Goal: Information Seeking & Learning: Learn about a topic

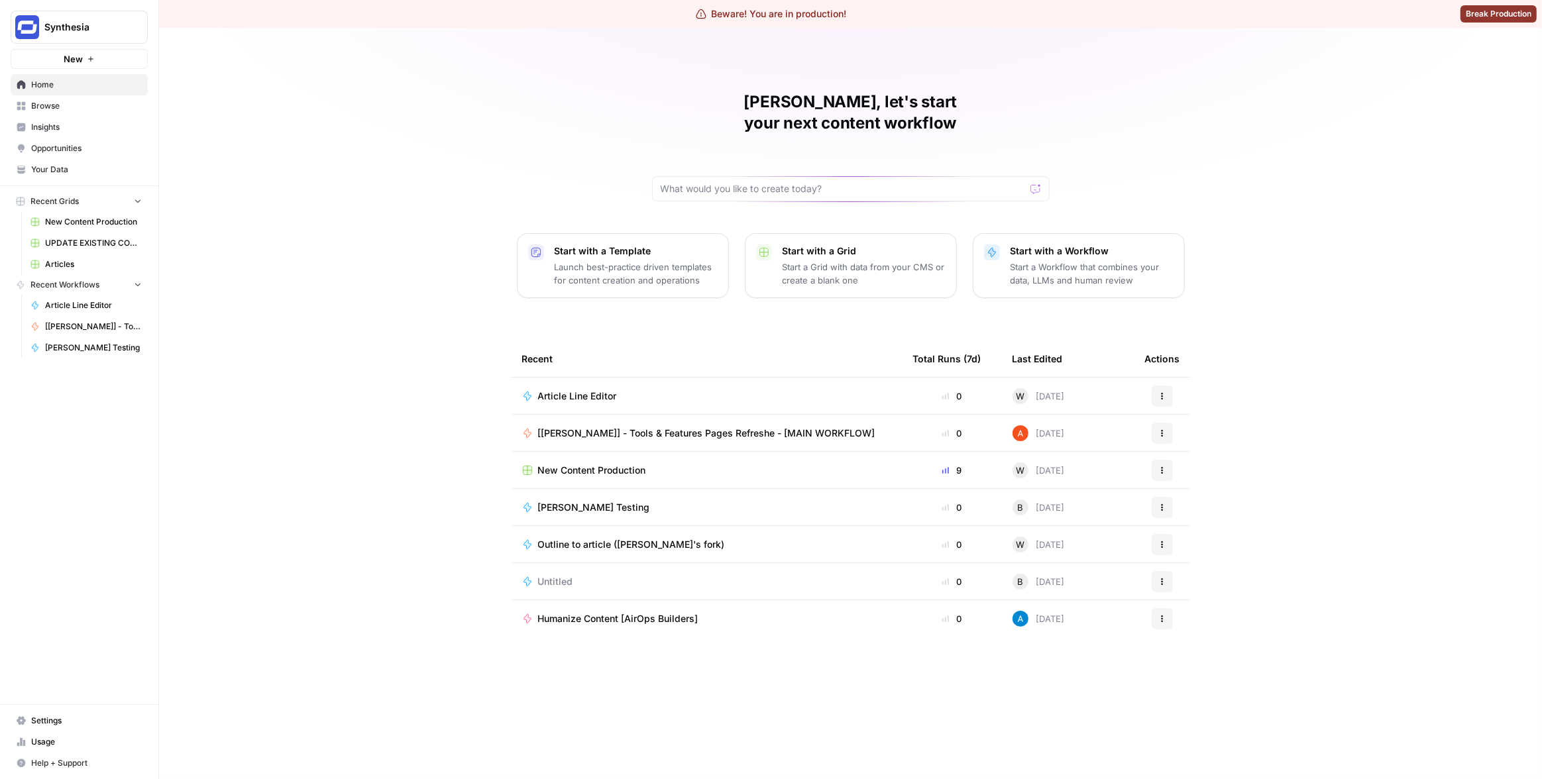
click at [93, 128] on span "Insights" at bounding box center [86, 127] width 111 height 12
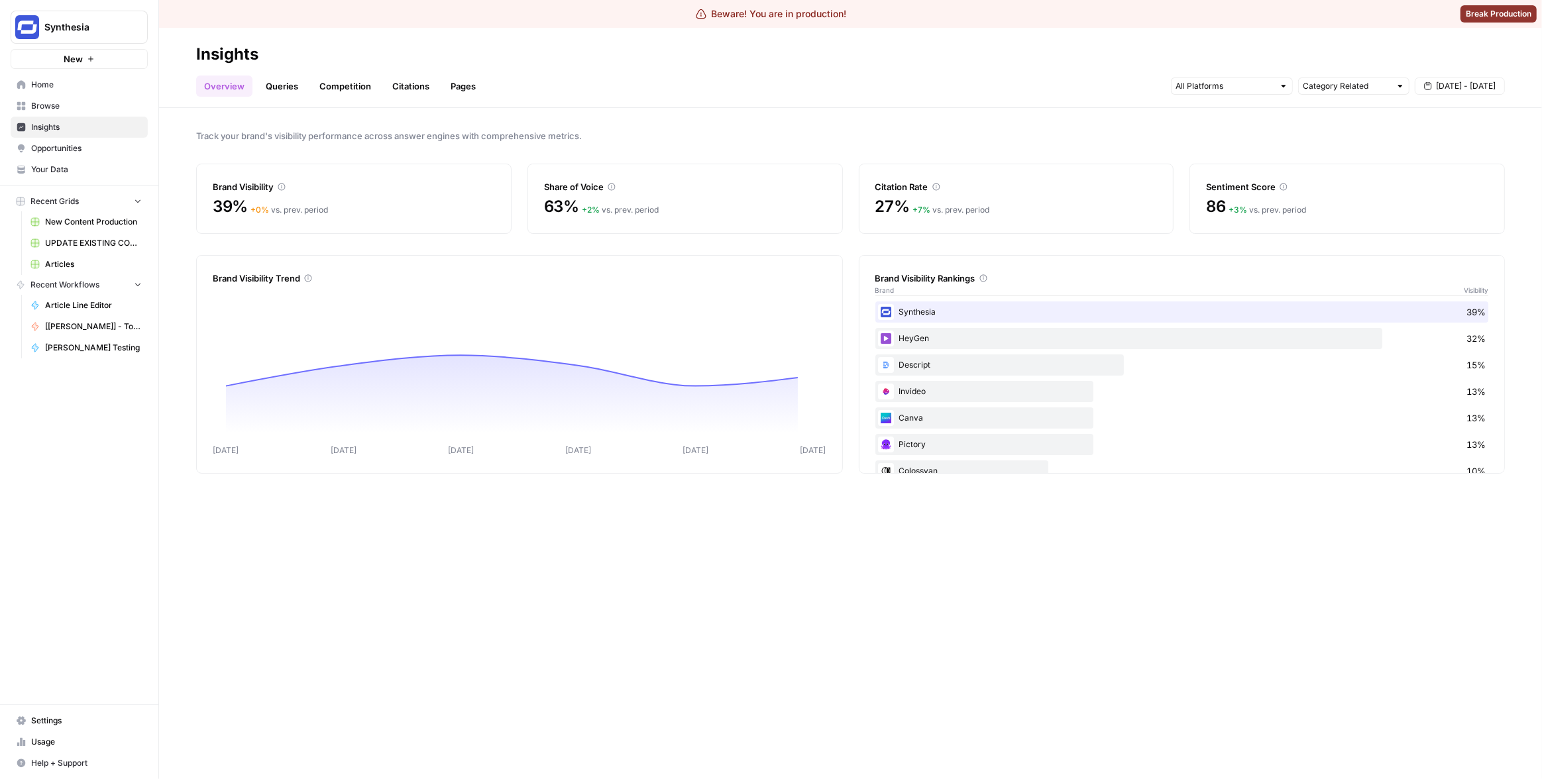
click at [277, 85] on link "Queries" at bounding box center [282, 86] width 48 height 21
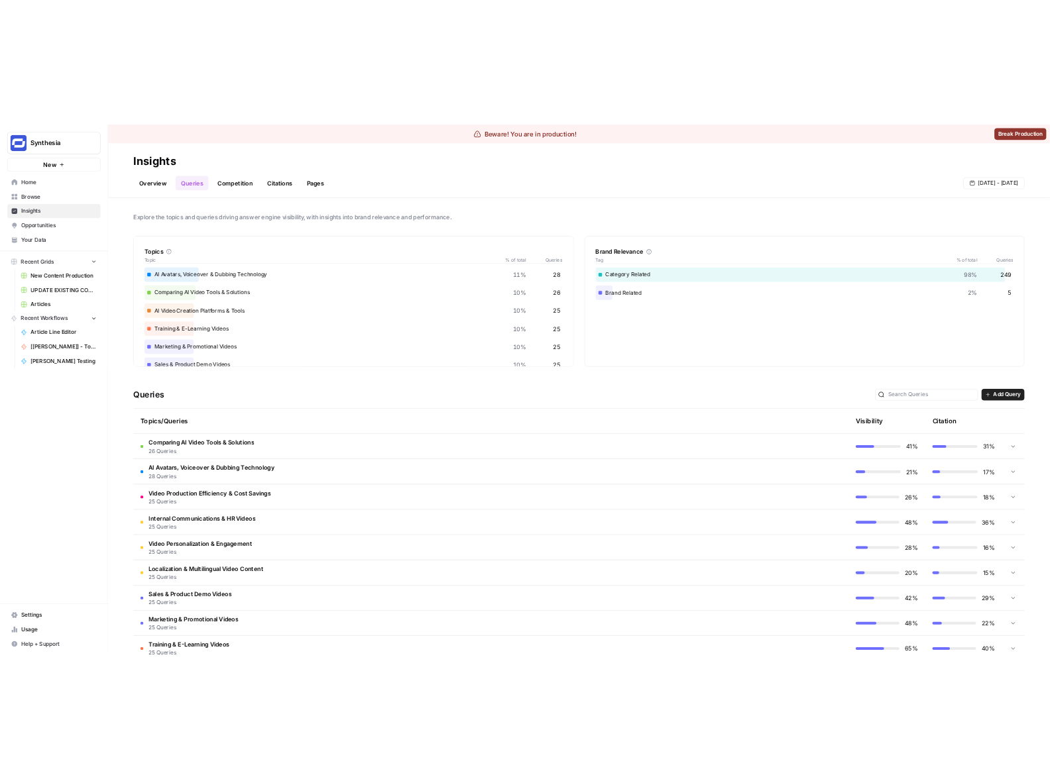
scroll to position [15, 0]
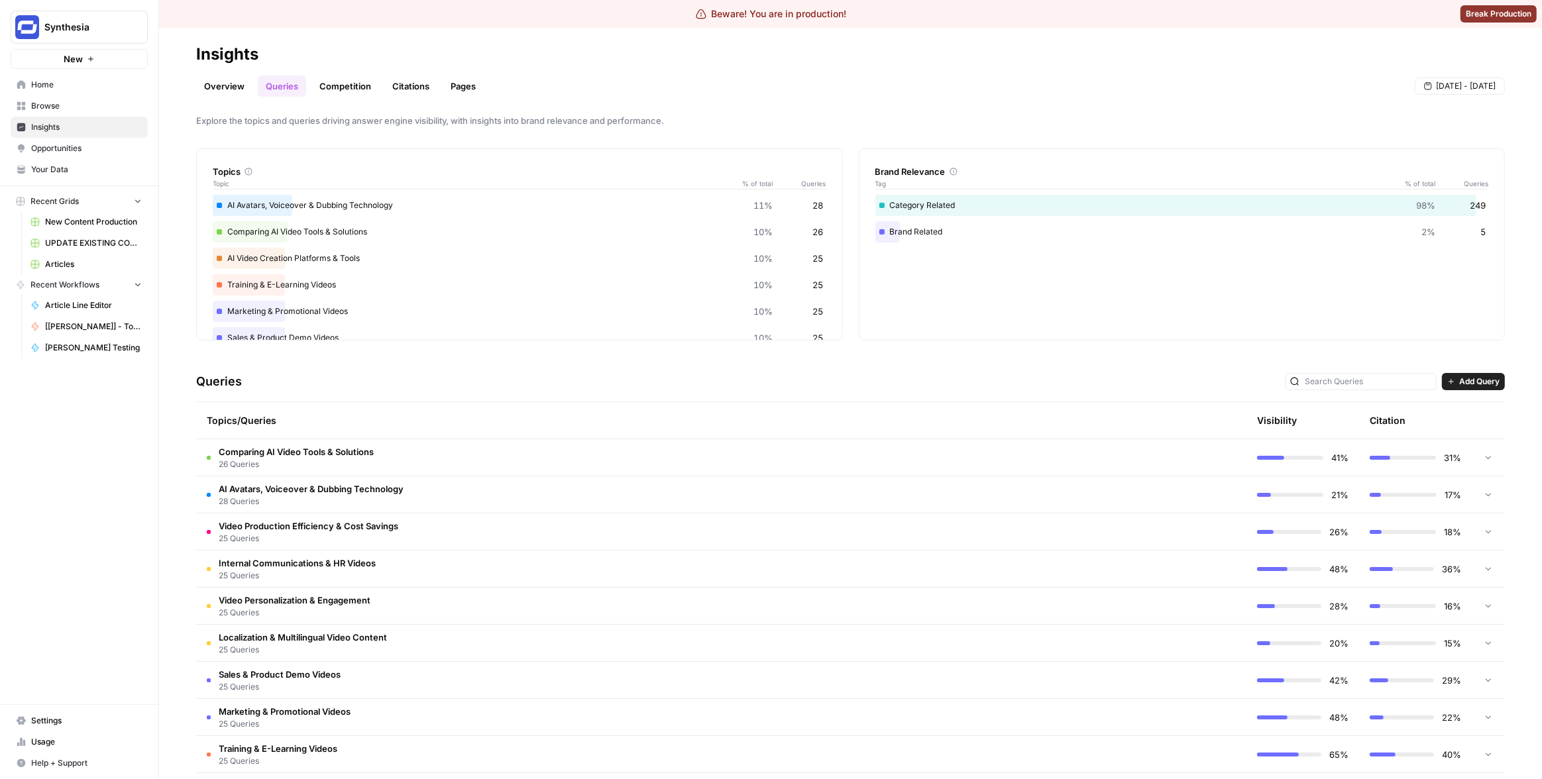
click at [821, 452] on td "Comparing AI Video Tools & Solutions 26 Queries" at bounding box center [665, 457] width 938 height 36
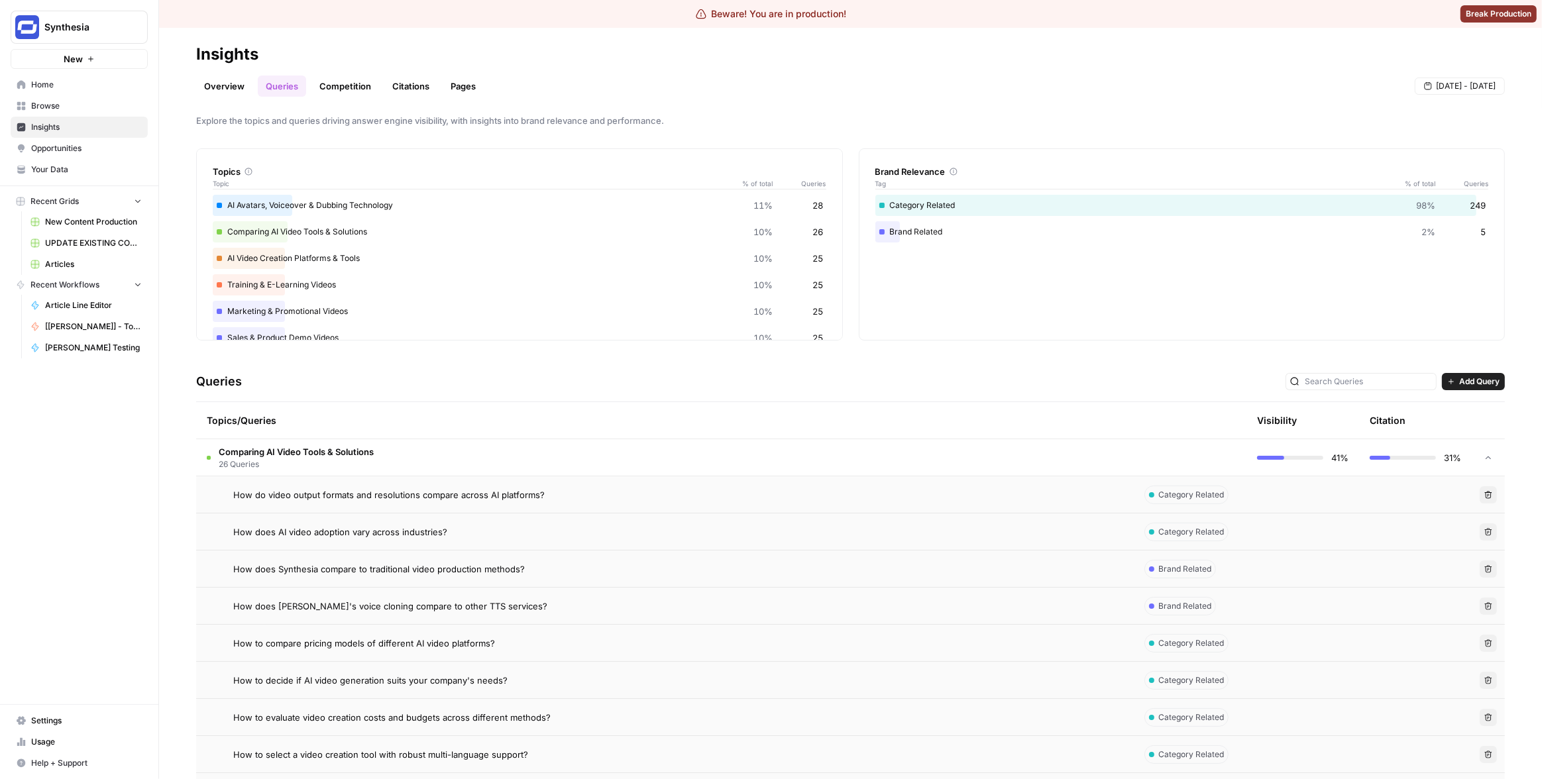
click at [1105, 450] on td "Comparing AI Video Tools & Solutions 26 Queries" at bounding box center [665, 457] width 938 height 36
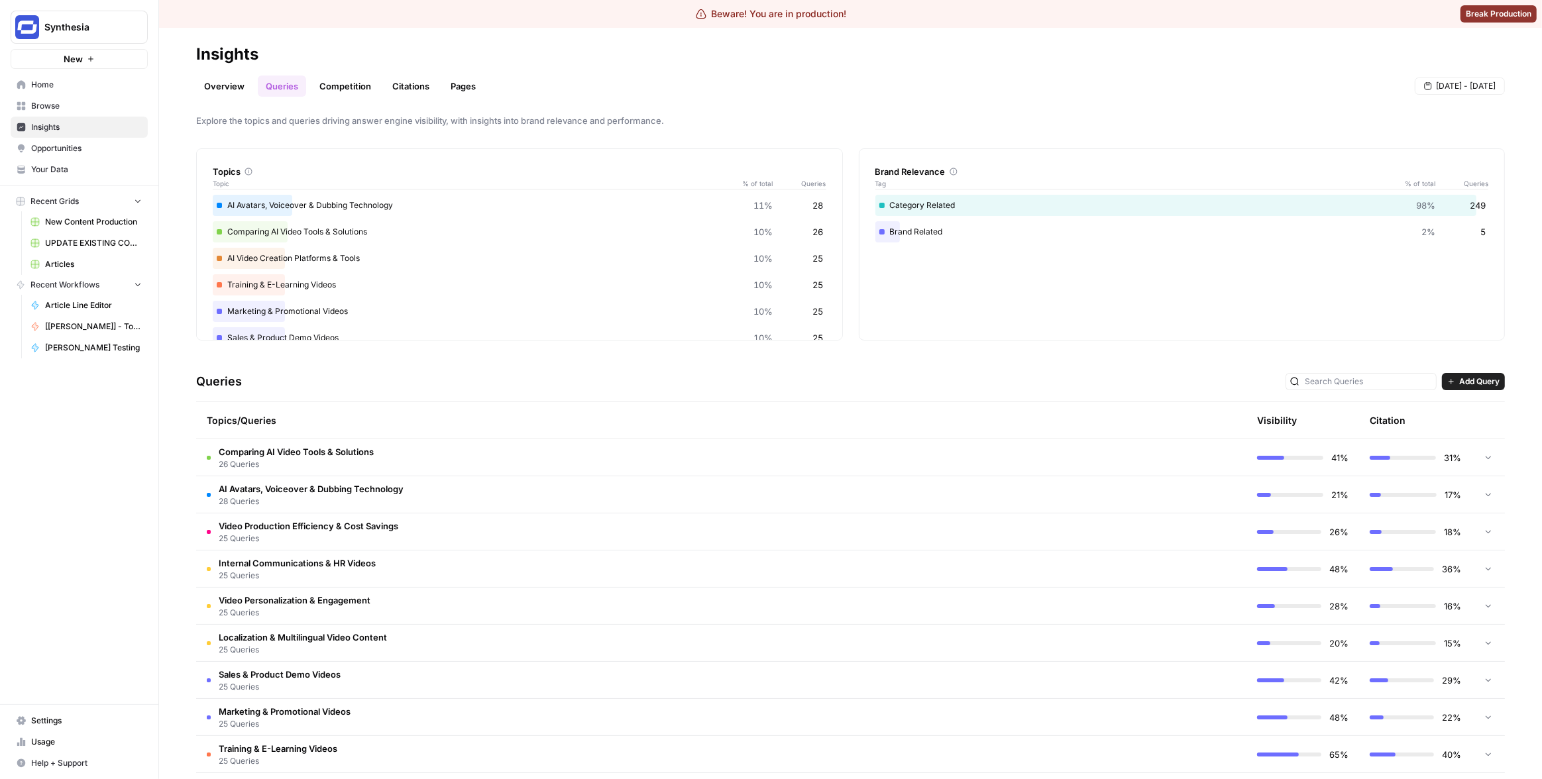
click at [1091, 453] on td "Comparing AI Video Tools & Solutions 26 Queries" at bounding box center [665, 457] width 938 height 36
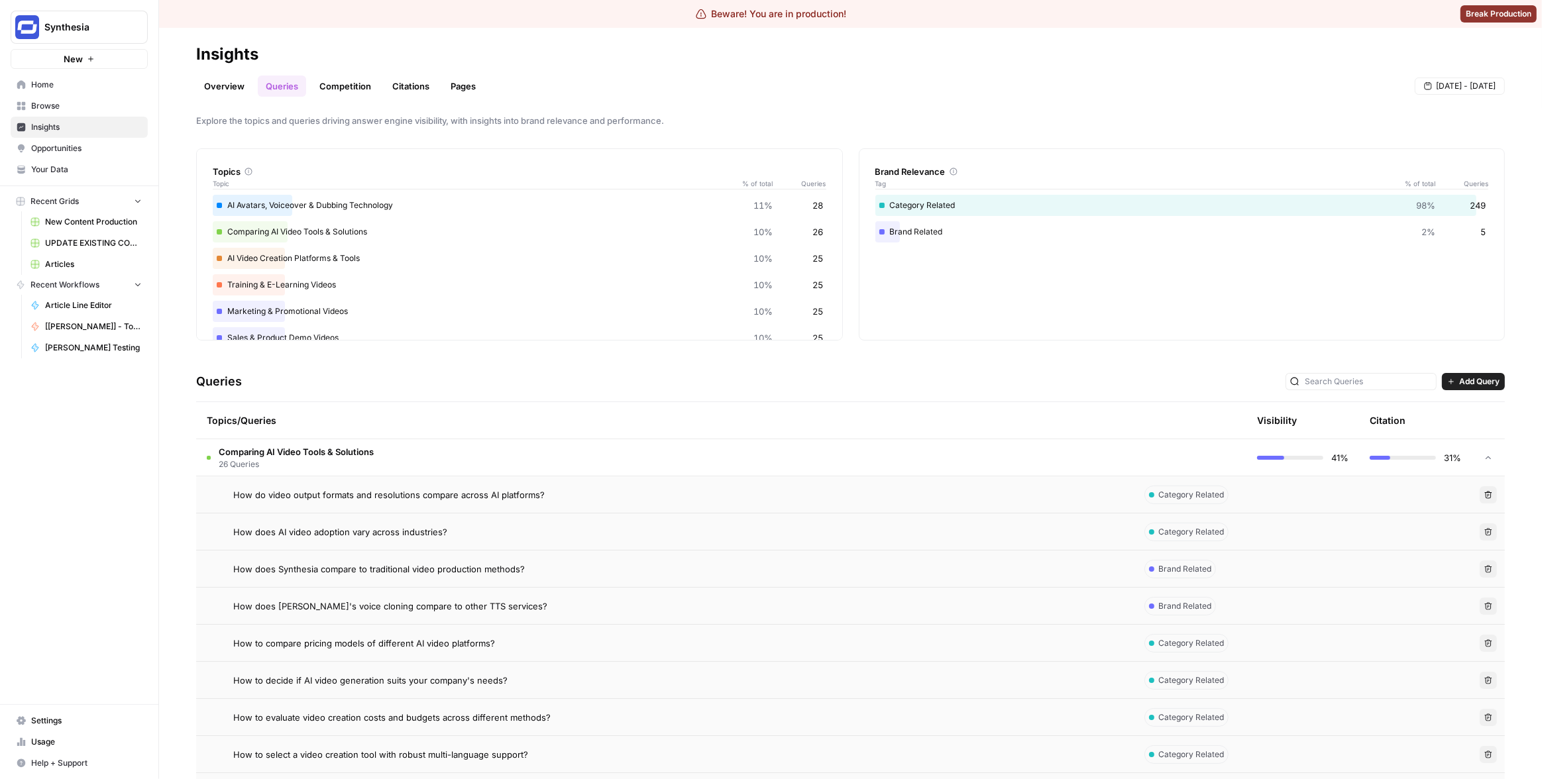
click at [1091, 453] on td "Comparing AI Video Tools & Solutions 26 Queries" at bounding box center [665, 457] width 938 height 36
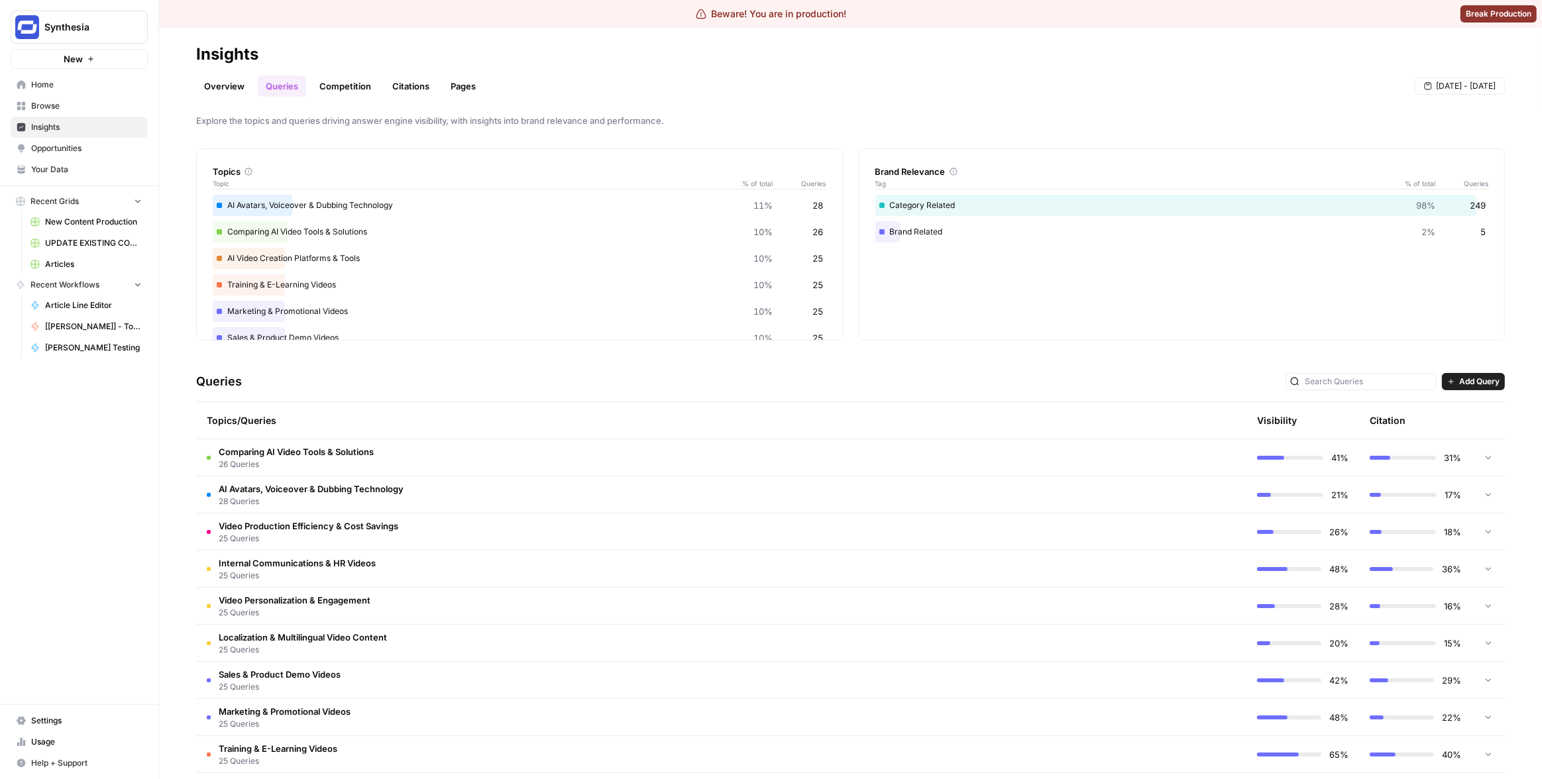
click at [1066, 462] on td "Comparing AI Video Tools & Solutions 26 Queries" at bounding box center [665, 457] width 938 height 36
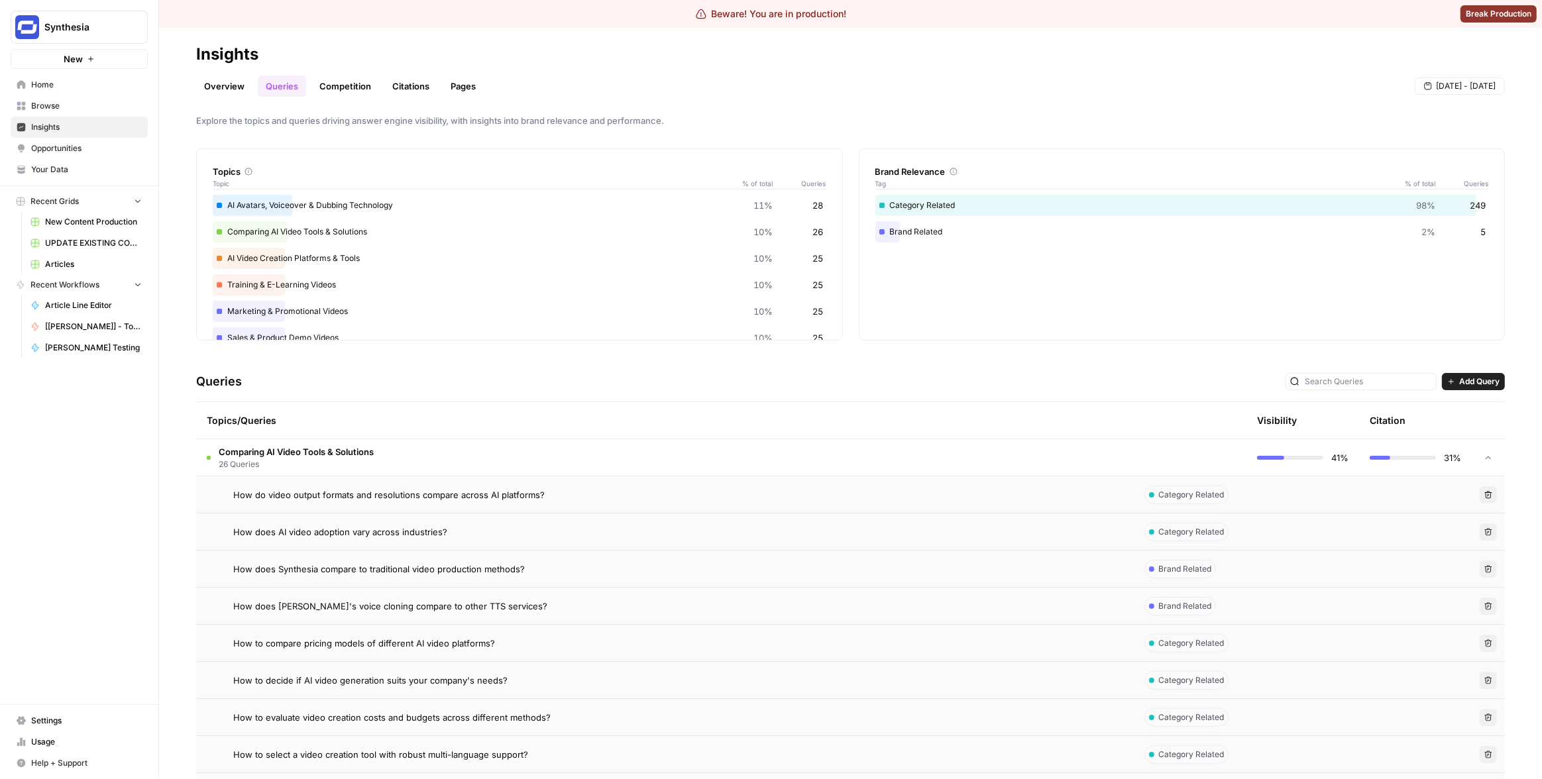
click at [1060, 458] on td "Comparing AI Video Tools & Solutions 26 Queries" at bounding box center [665, 457] width 938 height 36
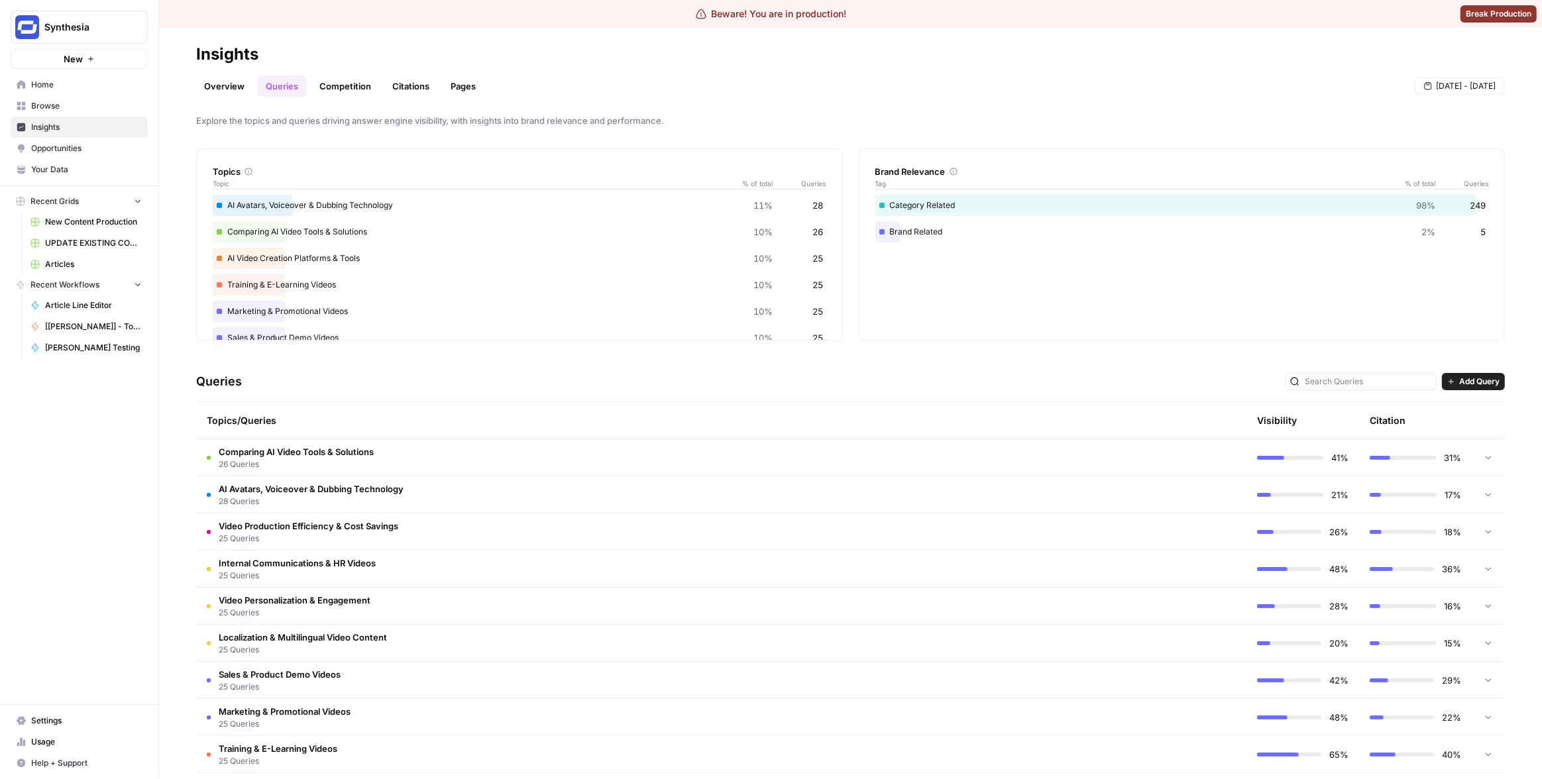
click at [1001, 380] on div "Queries Add Query" at bounding box center [850, 382] width 1309 height 40
click at [949, 461] on td "Comparing AI Video Tools & Solutions 26 Queries" at bounding box center [665, 457] width 938 height 36
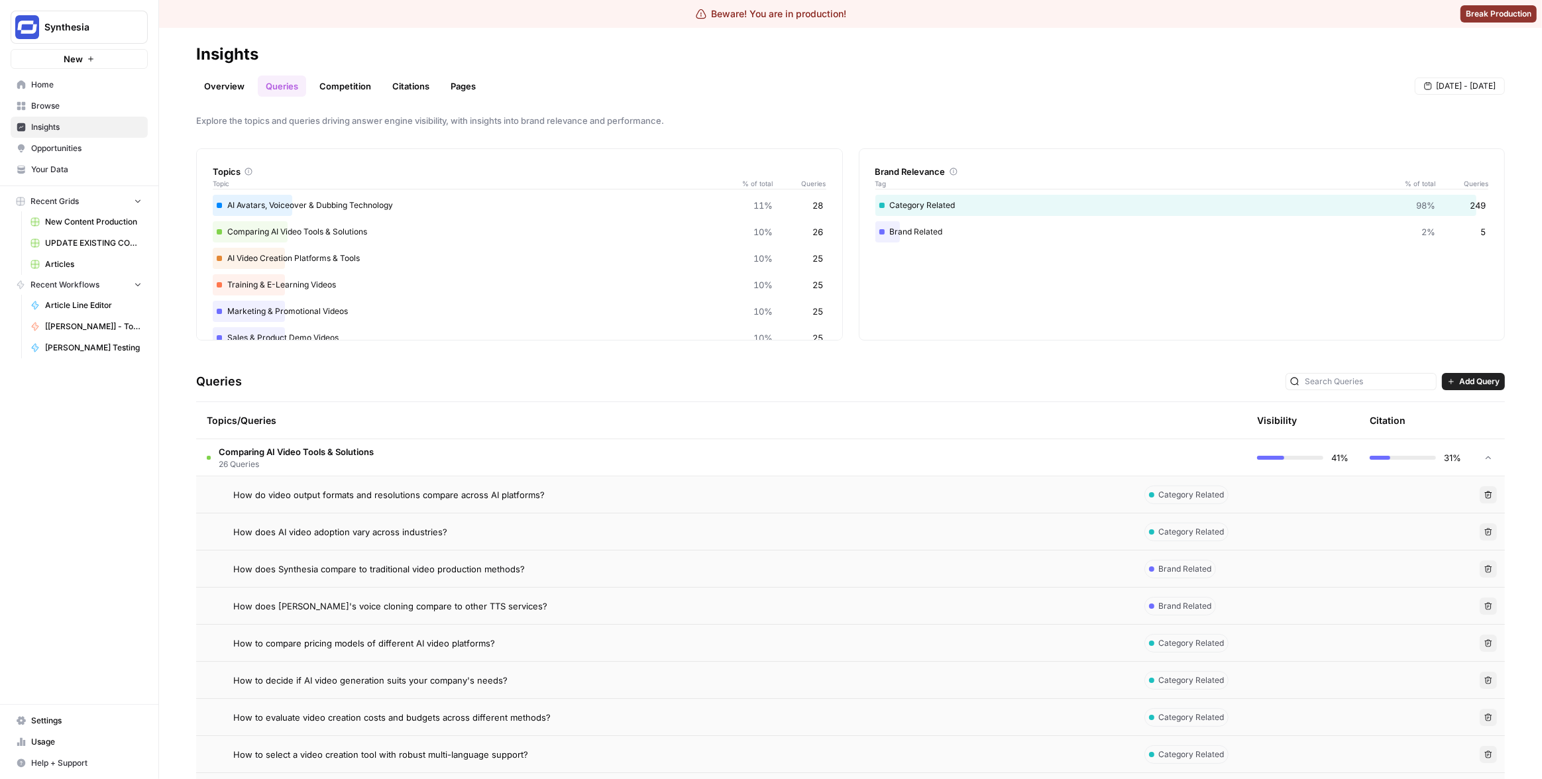
click at [834, 507] on td "How do video output formats and resolutions compare across AI platforms?" at bounding box center [665, 495] width 938 height 36
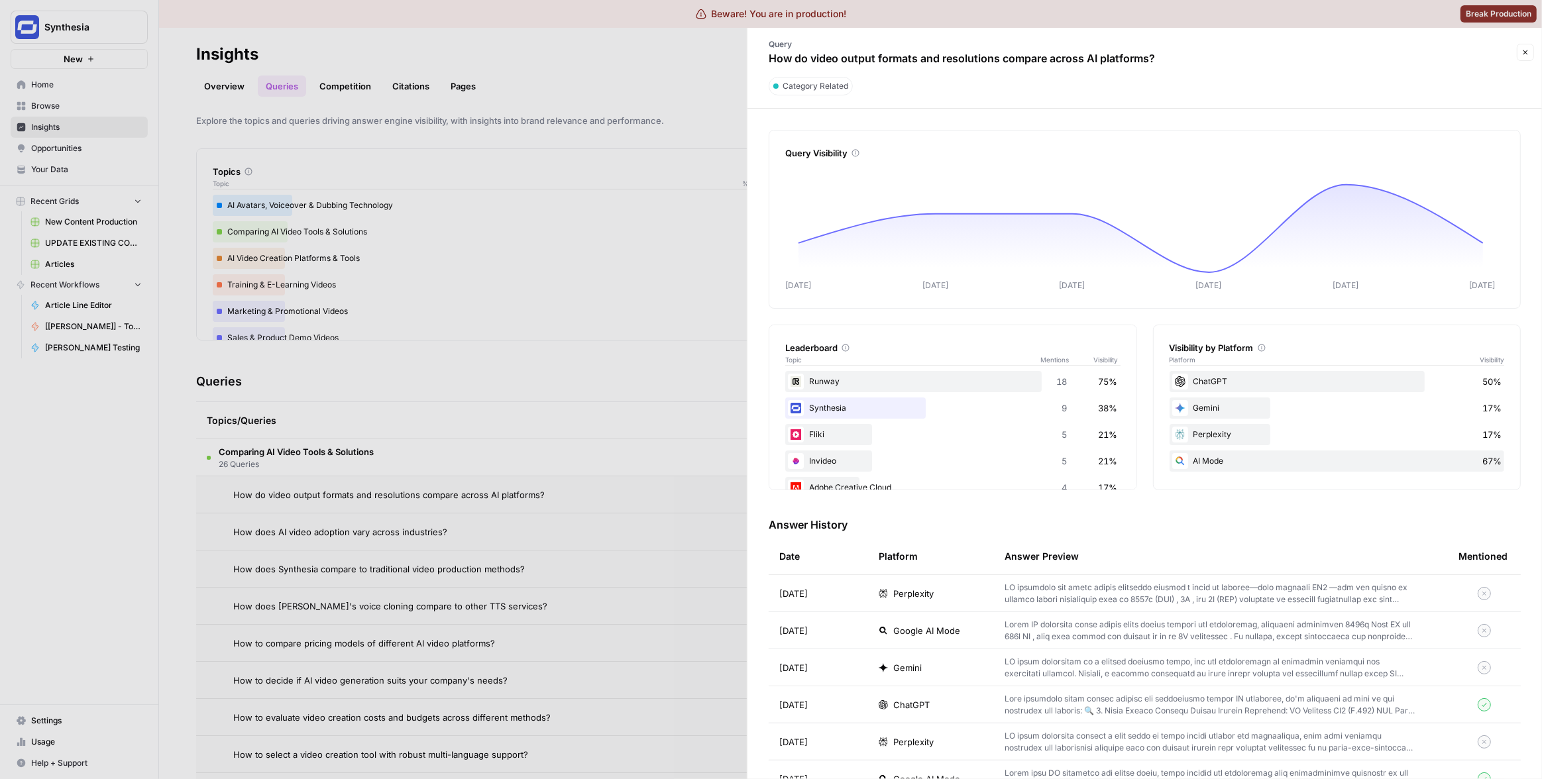
click at [607, 451] on div at bounding box center [771, 389] width 1542 height 779
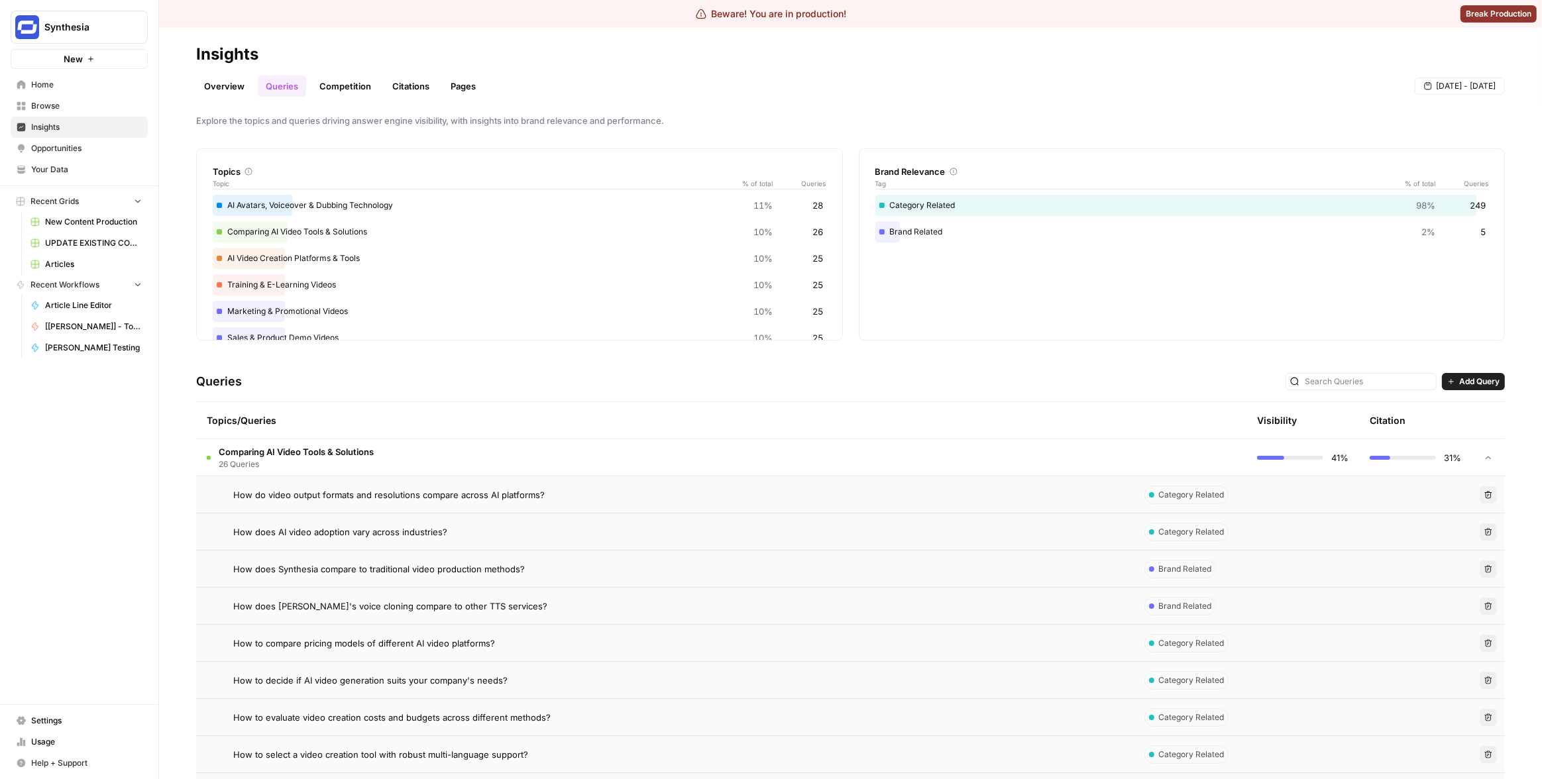
click at [659, 459] on td "Comparing AI Video Tools & Solutions 26 Queries" at bounding box center [665, 457] width 938 height 36
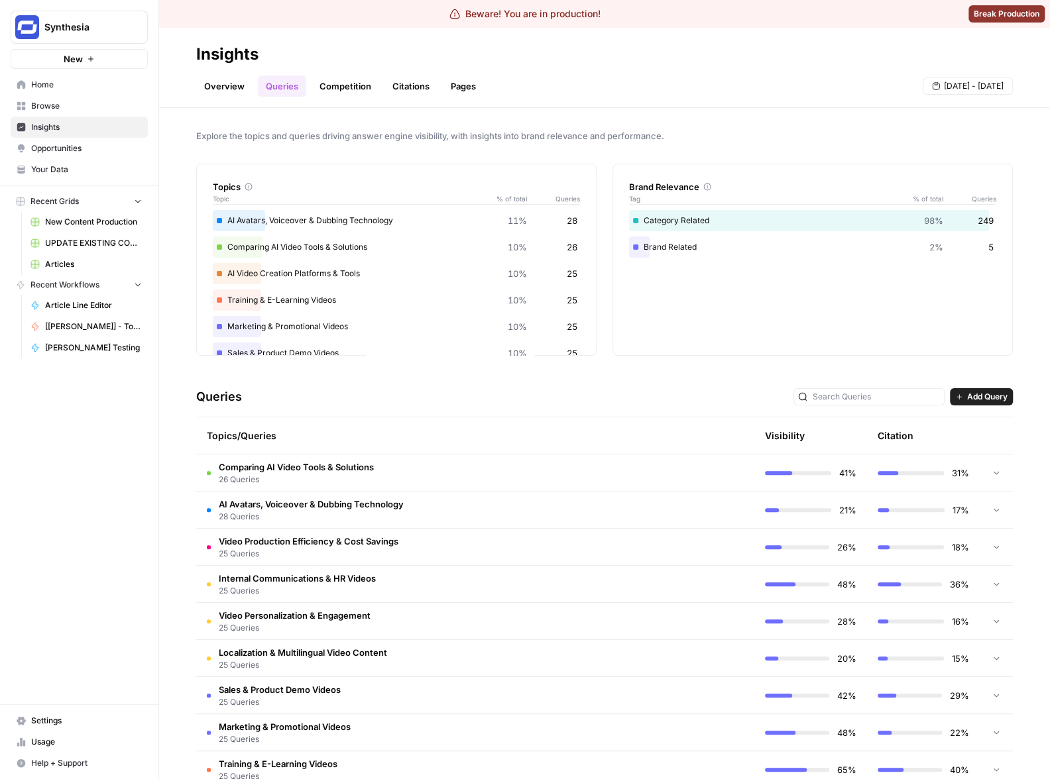
scroll to position [7, 0]
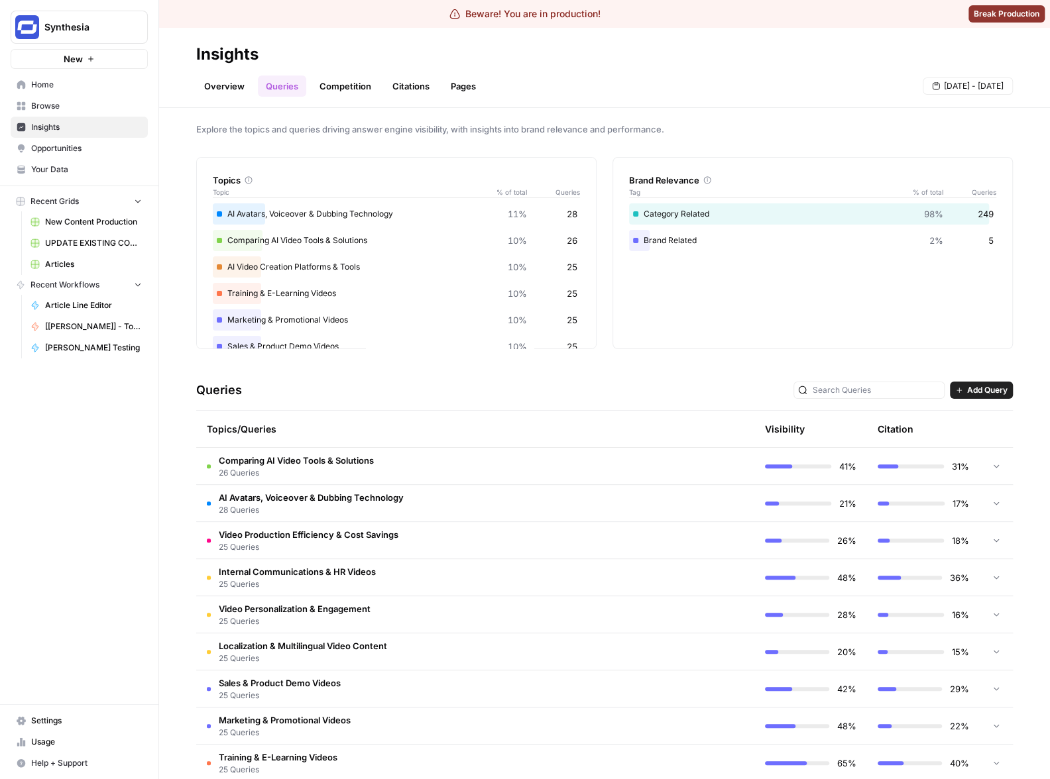
click at [672, 604] on td at bounding box center [698, 615] width 113 height 36
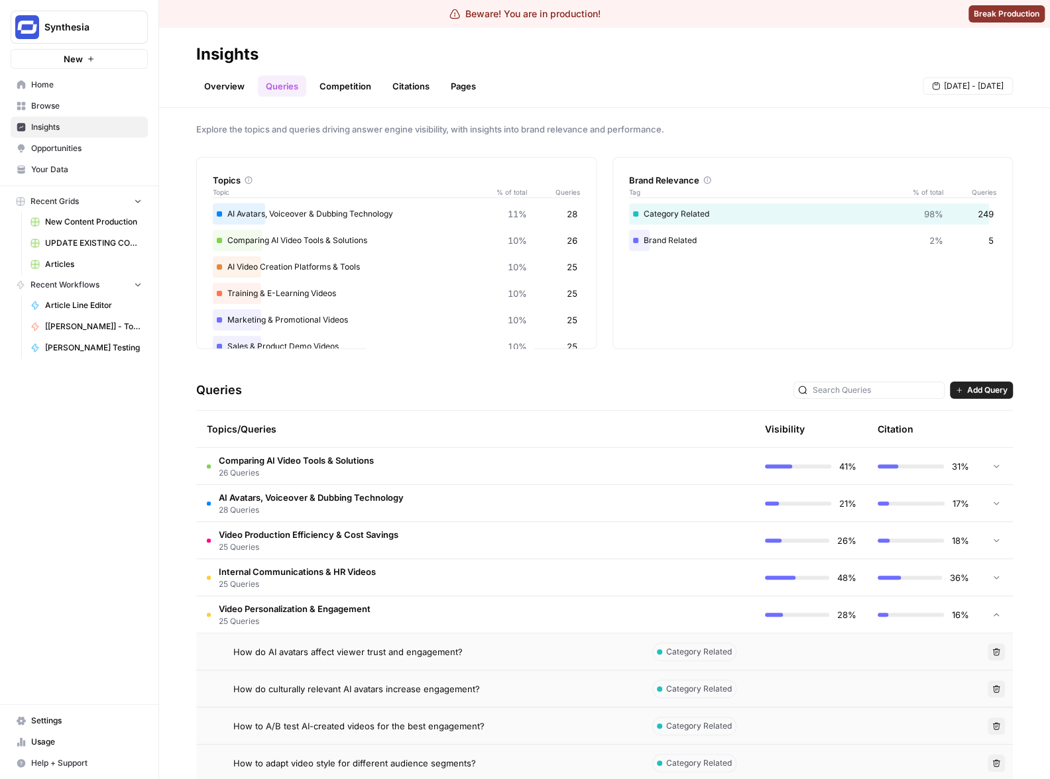
click at [670, 610] on td at bounding box center [698, 615] width 113 height 36
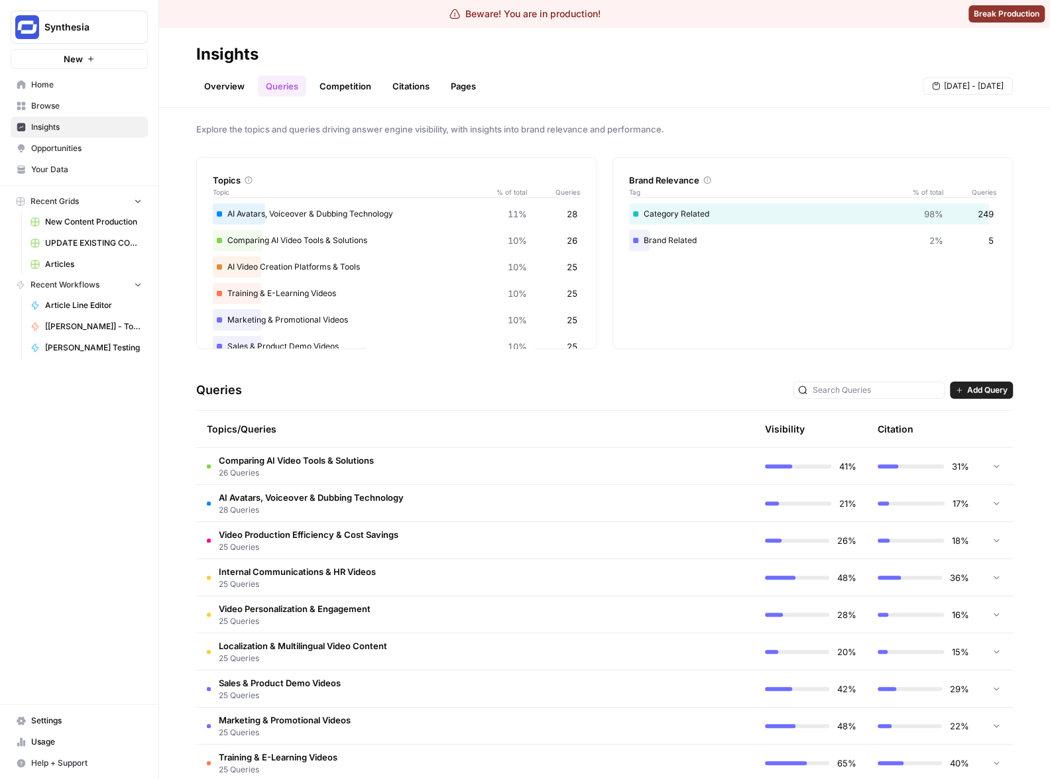
click at [711, 392] on div "Queries Add Query" at bounding box center [604, 391] width 817 height 40
click at [841, 364] on div "Explore the topics and queries driving answer engine visibility, with insights …" at bounding box center [604, 443] width 891 height 671
